Goal: Use online tool/utility: Utilize a website feature to perform a specific function

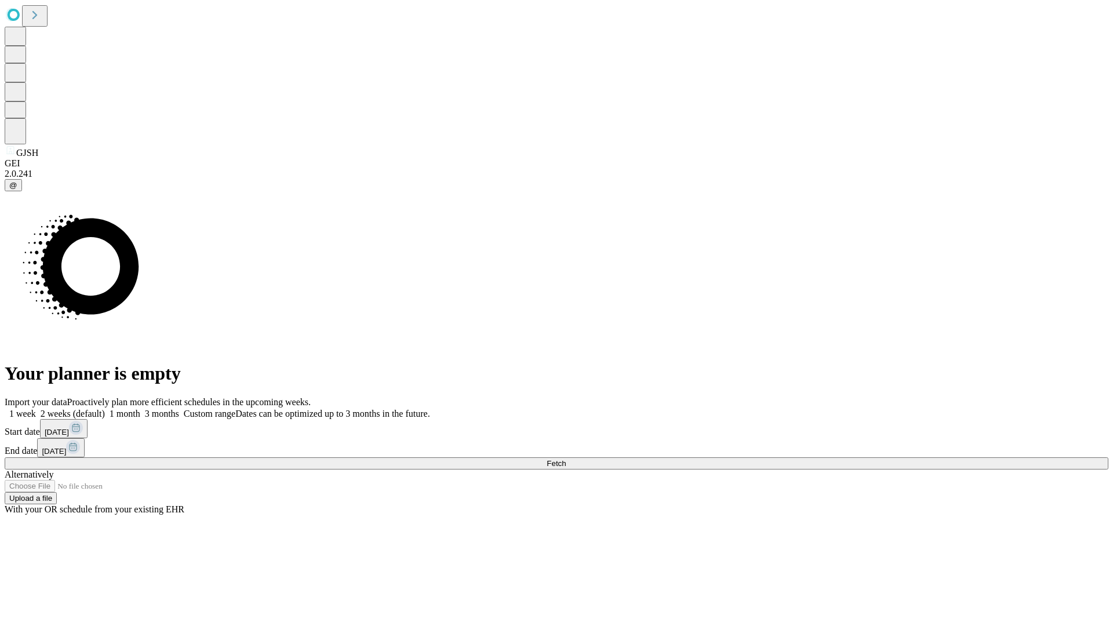
click at [566, 459] on span "Fetch" at bounding box center [556, 463] width 19 height 9
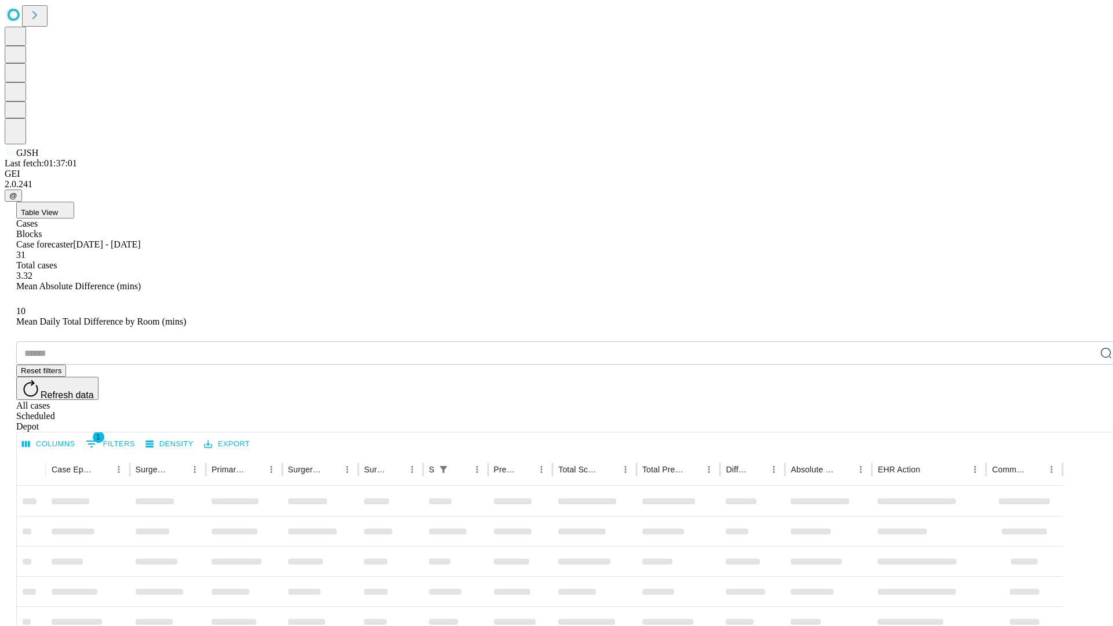
click at [58, 208] on span "Table View" at bounding box center [39, 212] width 37 height 9
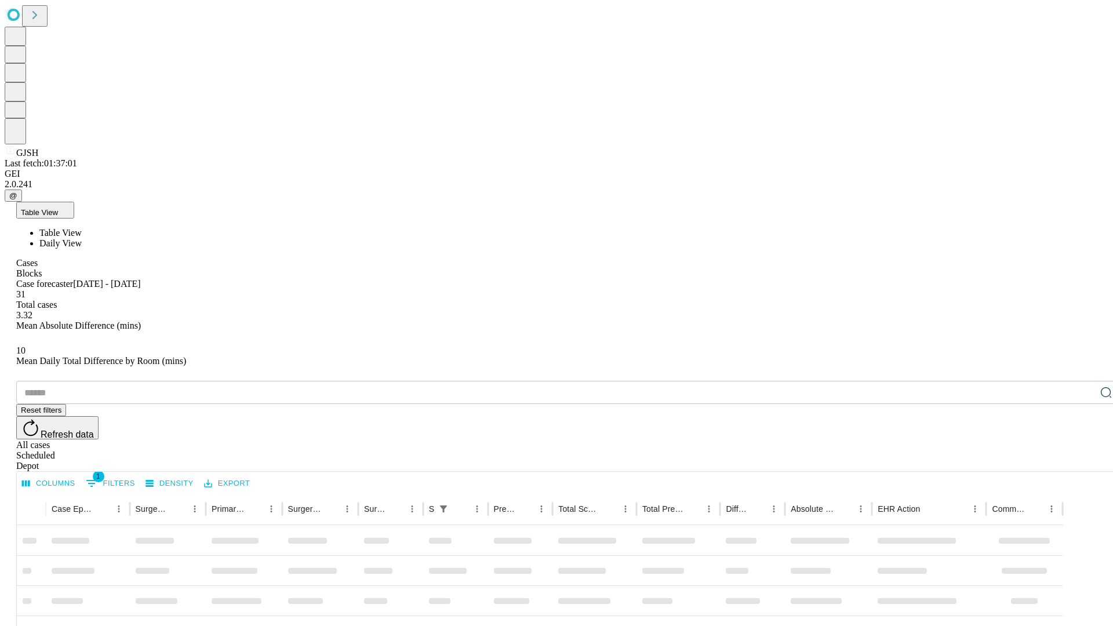
click at [82, 238] on span "Daily View" at bounding box center [60, 243] width 42 height 10
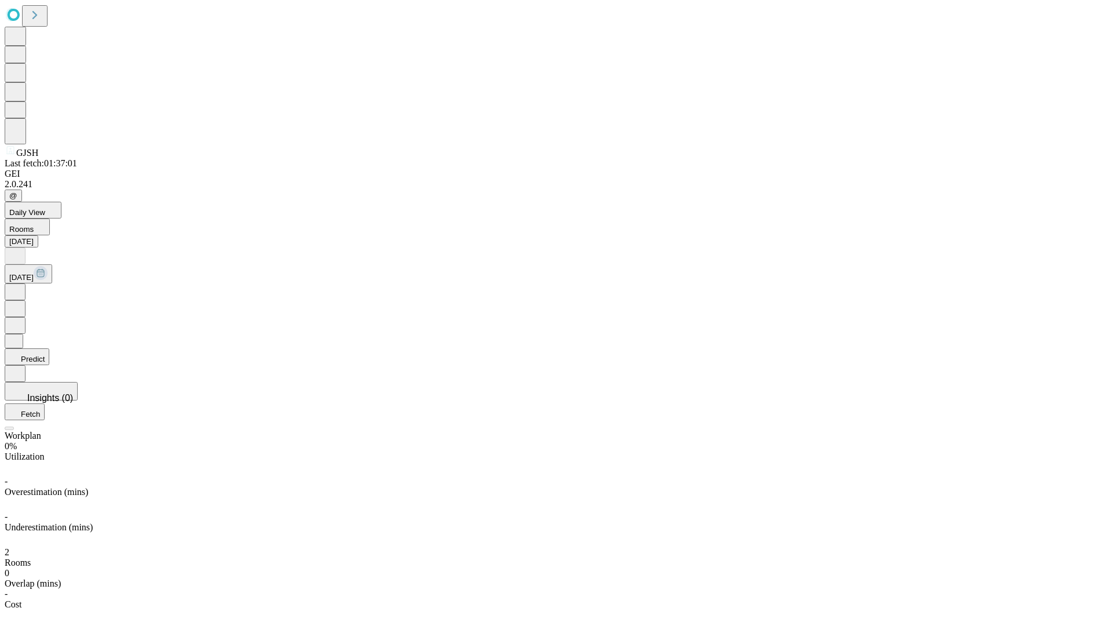
click at [49, 348] on button "Predict" at bounding box center [27, 356] width 45 height 17
